Goal: Information Seeking & Learning: Learn about a topic

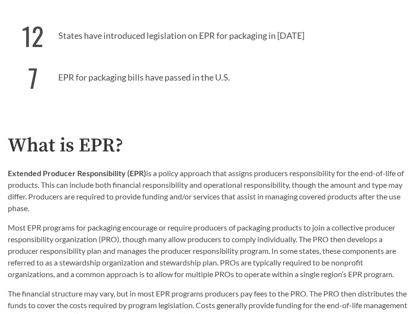
scroll to position [532, 0]
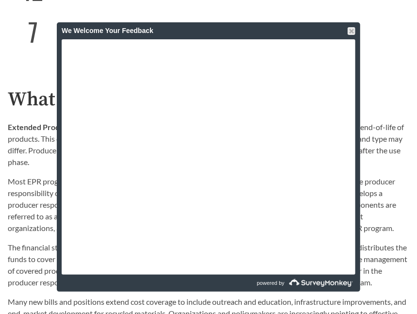
click at [256, 23] on div "We Welcome Your Feedback" at bounding box center [208, 30] width 293 height 17
click at [355, 33] on div "We Welcome Your Feedback" at bounding box center [208, 30] width 303 height 17
click at [352, 29] on div at bounding box center [351, 31] width 8 height 8
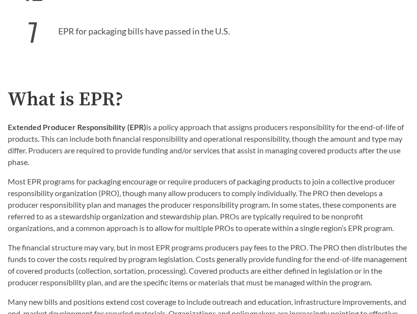
click at [63, 196] on p "Most EPR programs for packaging encourage or require producers of packaging pro…" at bounding box center [208, 205] width 401 height 58
click at [296, 170] on div "Extended Producer Responsibility (EPR) is a policy approach that assigns produc…" at bounding box center [208, 177] width 401 height 113
click at [164, 232] on p "Most EPR programs for packaging encourage or require producers of packaging pro…" at bounding box center [208, 205] width 401 height 58
click at [180, 148] on p "Extended Producer Responsibility (EPR) is a policy approach that assigns produc…" at bounding box center [208, 144] width 401 height 47
click at [155, 107] on h2 "What is EPR?" at bounding box center [208, 100] width 401 height 22
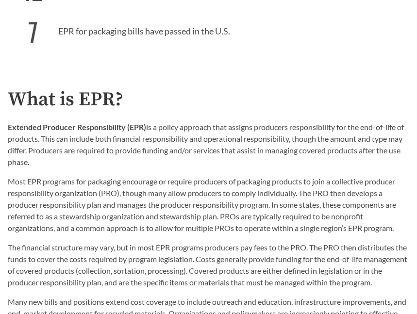
click at [409, 174] on div "What is EPR? Extended Producer Responsibility (EPR) is a policy approach that a…" at bounding box center [208, 216] width 417 height 254
click at [174, 159] on p "Extended Producer Responsibility (EPR) is a policy approach that assigns produc…" at bounding box center [208, 144] width 401 height 47
click at [254, 198] on p "Most EPR programs for packaging encourage or require producers of packaging pro…" at bounding box center [208, 205] width 401 height 58
click at [134, 178] on p "Most EPR programs for packaging encourage or require producers of packaging pro…" at bounding box center [208, 205] width 401 height 58
